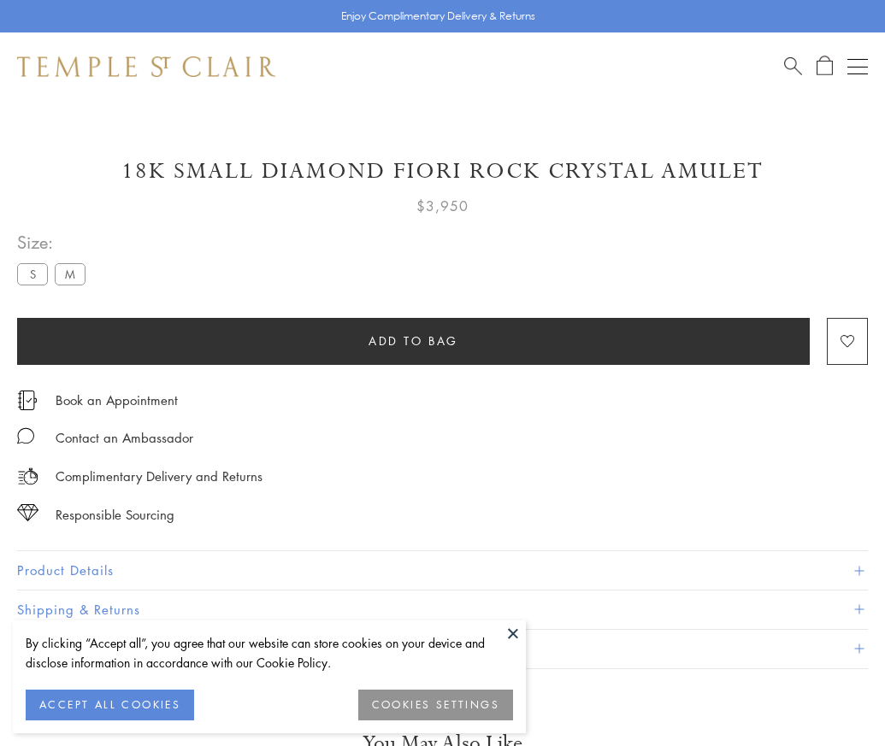
click at [413, 340] on span "Add to bag" at bounding box center [414, 341] width 90 height 19
